Goal: Task Accomplishment & Management: Use online tool/utility

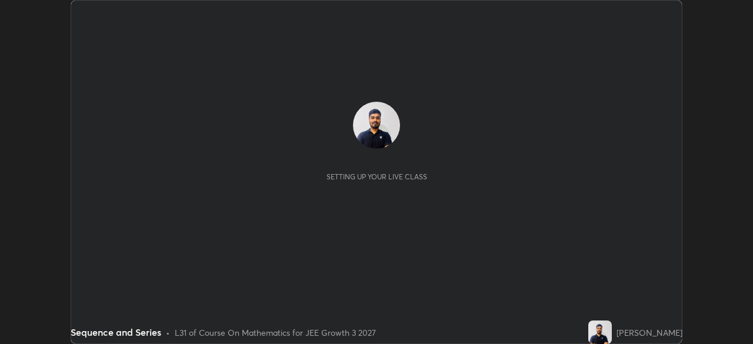
scroll to position [344, 752]
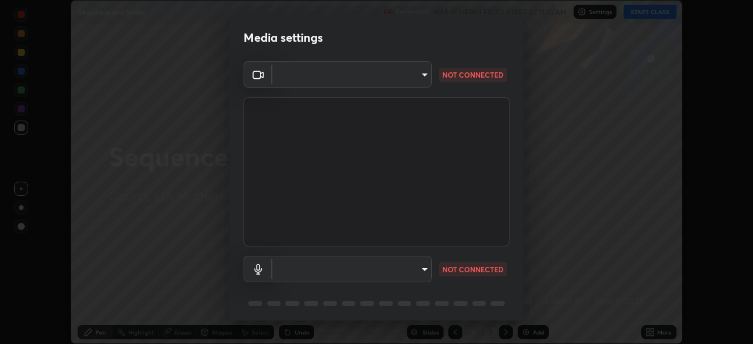
type input "749e0668deb15a5b4ed02f8be8c2450ea6d0e17749dddc72fd410e13731b58d9"
type input "default"
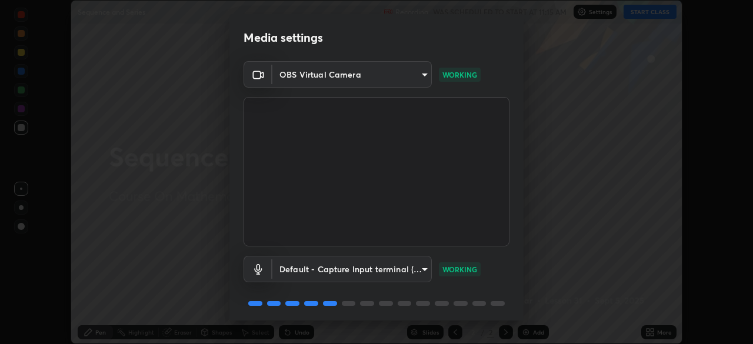
scroll to position [42, 0]
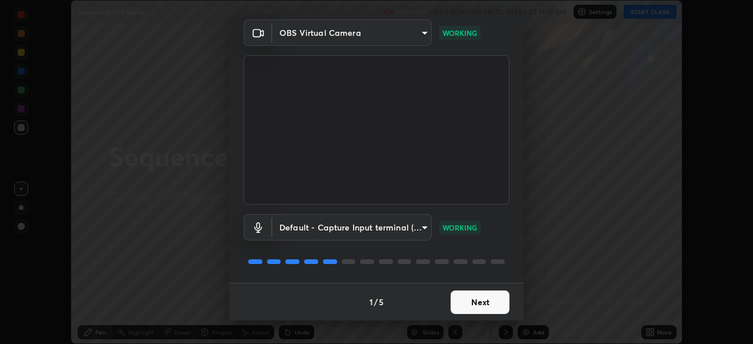
click at [467, 293] on button "Next" at bounding box center [479, 303] width 59 height 24
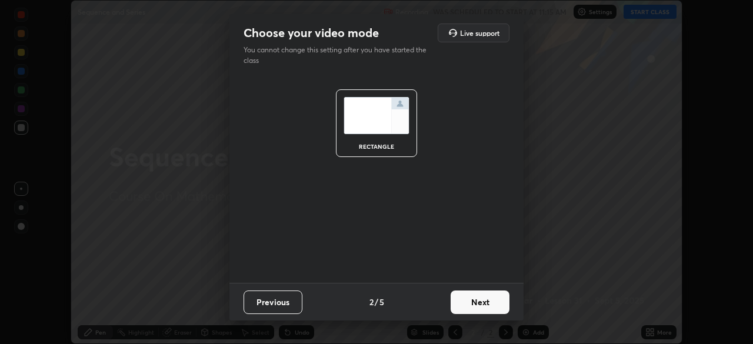
scroll to position [0, 0]
click at [460, 306] on button "Next" at bounding box center [479, 303] width 59 height 24
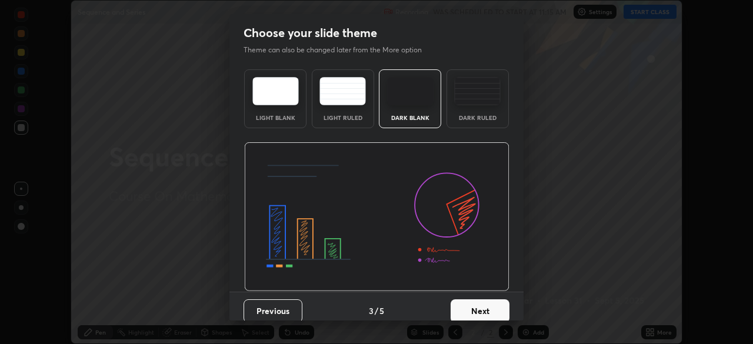
click at [466, 308] on button "Next" at bounding box center [479, 311] width 59 height 24
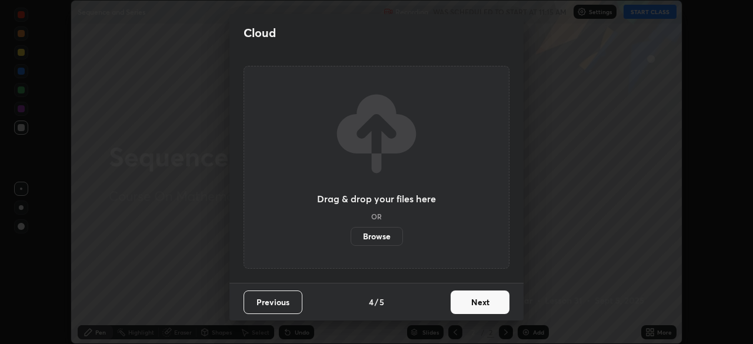
click at [471, 303] on button "Next" at bounding box center [479, 303] width 59 height 24
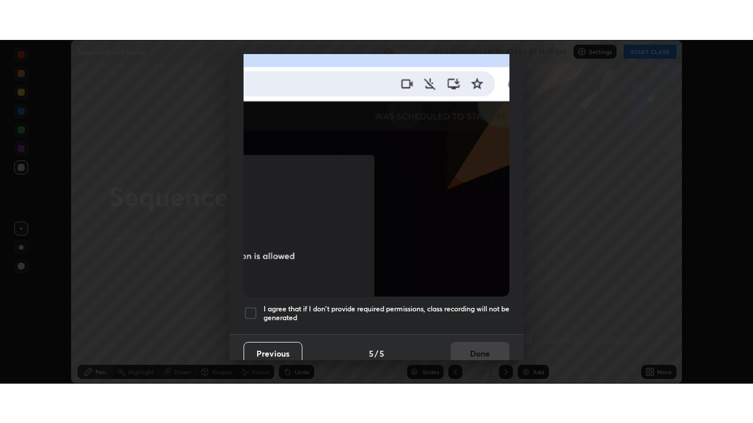
scroll to position [282, 0]
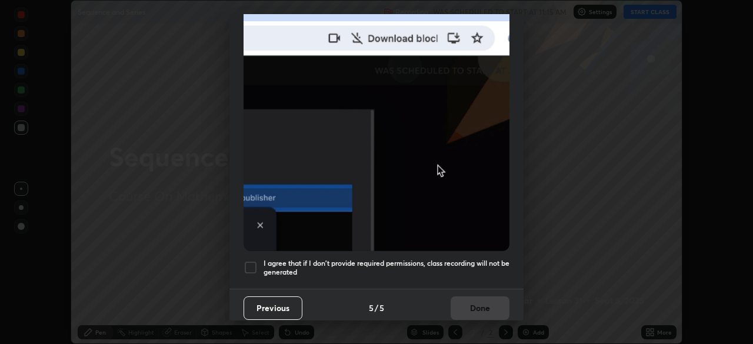
click at [416, 265] on h5 "I agree that if I don't provide required permissions, class recording will not …" at bounding box center [386, 268] width 246 height 18
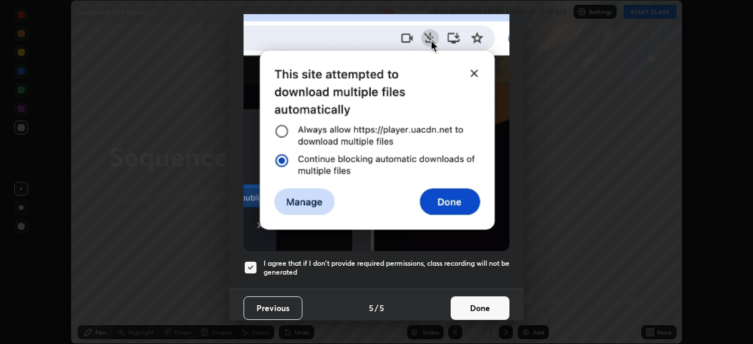
click at [468, 303] on button "Done" at bounding box center [479, 308] width 59 height 24
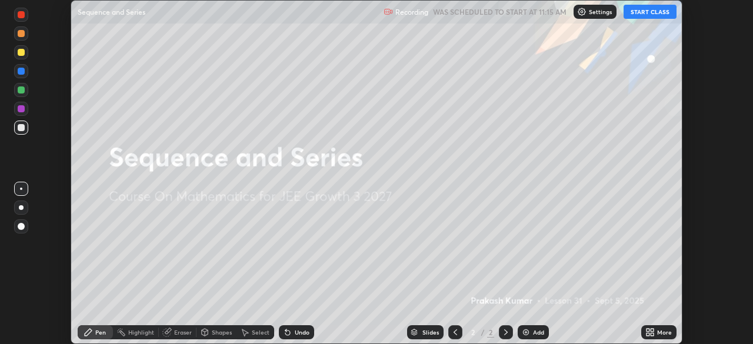
click at [645, 12] on button "START CLASS" at bounding box center [649, 12] width 53 height 14
click at [658, 336] on div "More" at bounding box center [658, 332] width 35 height 14
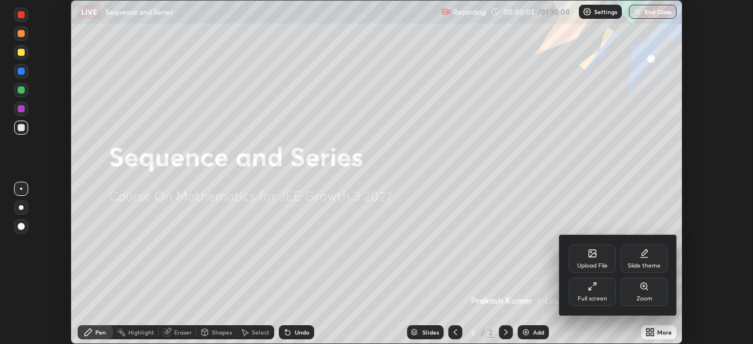
click at [595, 294] on div "Full screen" at bounding box center [592, 292] width 47 height 28
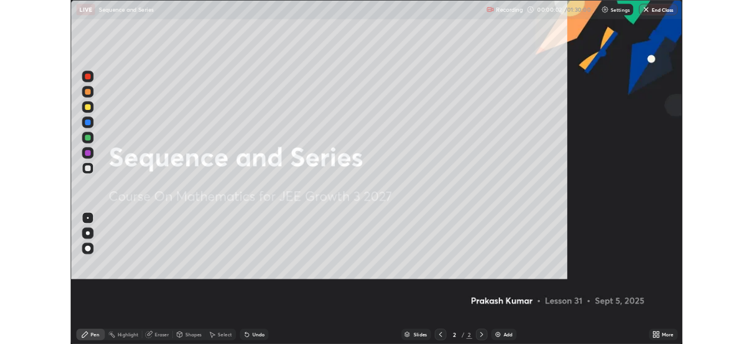
scroll to position [423, 753]
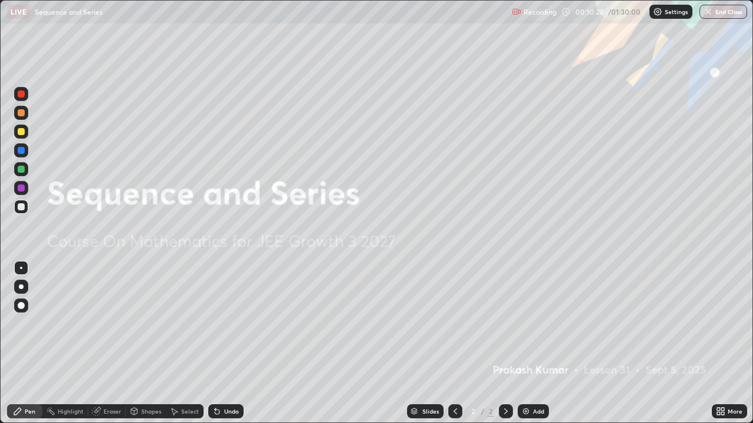
click at [717, 11] on button "End Class" at bounding box center [723, 12] width 48 height 14
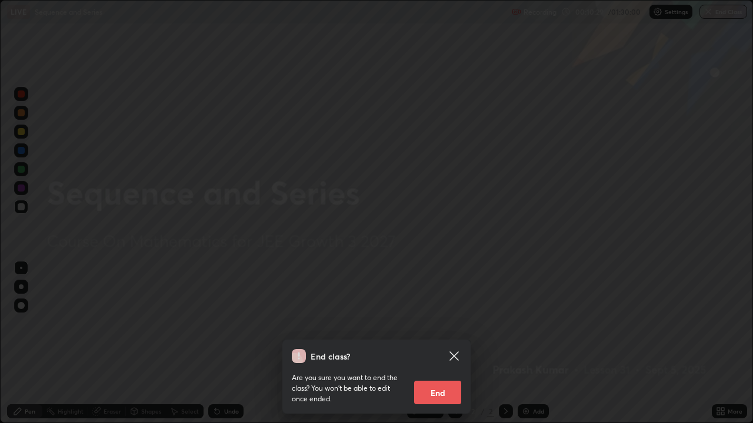
click at [435, 343] on button "End" at bounding box center [437, 393] width 47 height 24
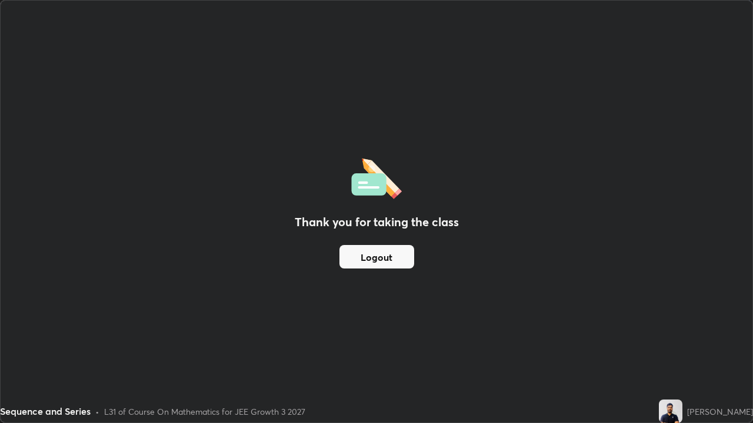
click at [373, 256] on button "Logout" at bounding box center [376, 257] width 75 height 24
click at [373, 257] on button "Logout" at bounding box center [376, 257] width 75 height 24
click at [383, 259] on button "Logout" at bounding box center [376, 257] width 75 height 24
click at [381, 257] on button "Logout" at bounding box center [376, 257] width 75 height 24
click at [383, 259] on button "Logout" at bounding box center [376, 257] width 75 height 24
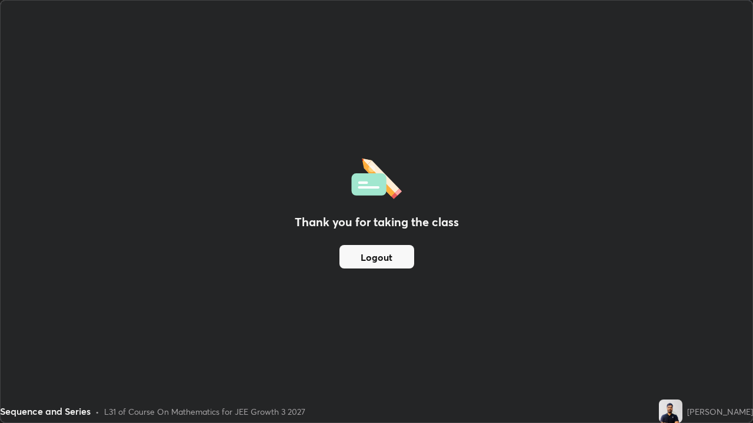
click at [383, 258] on button "Logout" at bounding box center [376, 257] width 75 height 24
click at [384, 257] on button "Logout" at bounding box center [376, 257] width 75 height 24
click at [510, 309] on div "Thank you for taking the class Logout" at bounding box center [377, 212] width 752 height 422
click at [386, 258] on button "Logout" at bounding box center [376, 257] width 75 height 24
click at [387, 257] on button "Logout" at bounding box center [376, 257] width 75 height 24
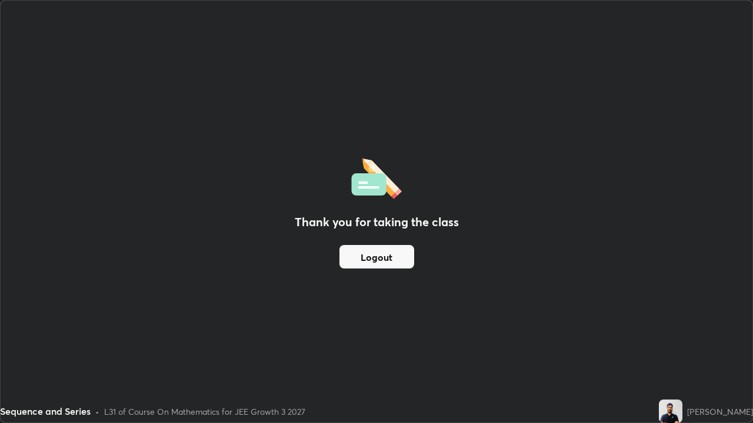
click at [382, 267] on button "Logout" at bounding box center [376, 257] width 75 height 24
click at [383, 266] on button "Logout" at bounding box center [376, 257] width 75 height 24
click at [384, 264] on button "Logout" at bounding box center [376, 257] width 75 height 24
click at [489, 270] on div "Thank you for taking the class Logout" at bounding box center [377, 212] width 752 height 422
click at [491, 269] on div "Thank you for taking the class Logout" at bounding box center [377, 212] width 752 height 422
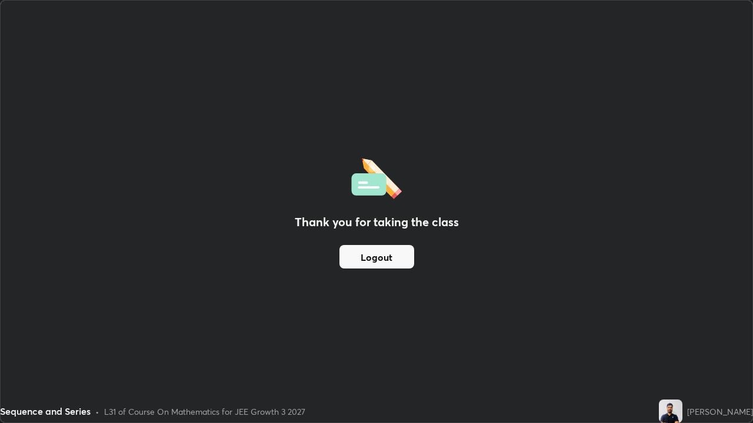
click at [492, 269] on div "Thank you for taking the class Logout" at bounding box center [377, 212] width 752 height 422
click at [492, 270] on div "Thank you for taking the class Logout" at bounding box center [377, 212] width 752 height 422
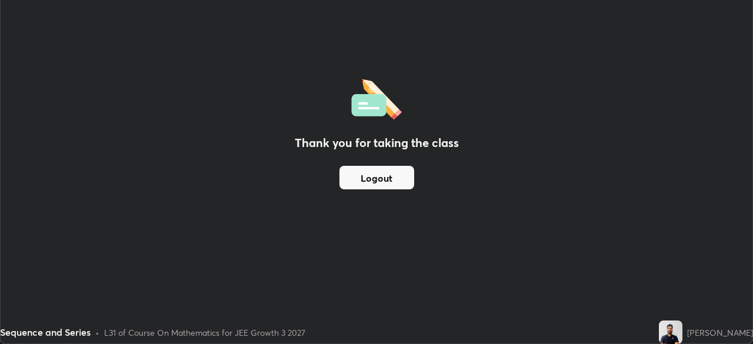
scroll to position [58467, 58058]
